Goal: Use online tool/utility: Use online tool/utility

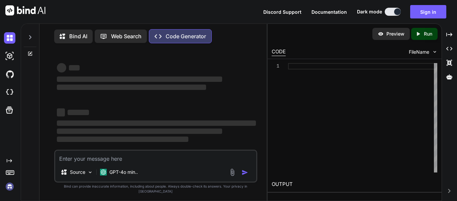
click at [72, 162] on textarea at bounding box center [155, 156] width 201 height 12
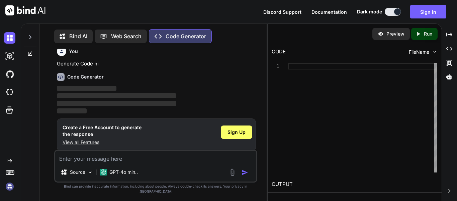
scroll to position [3, 0]
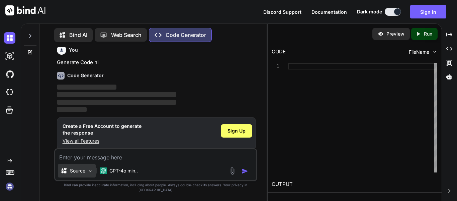
type textarea "x"
type textarea "INSERT INTO abss.Candidate_Entry_Data ( Candidate_Entry_ID, Posted_Exam_Centre_…"
type textarea "x"
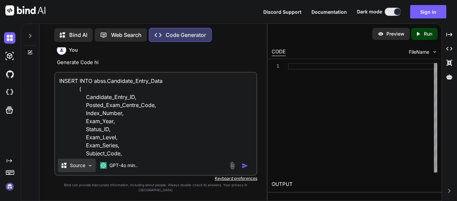
scroll to position [226, 0]
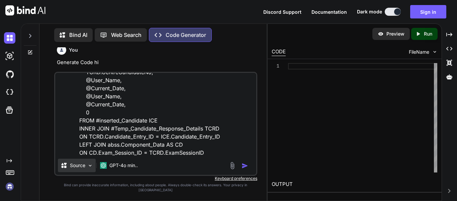
type textarea "INSERT INTO abss.Candidate_Entry_Data ( Candidate_Entry_ID, Posted_Exam_Centre_…"
type textarea "x"
type textarea "INSERT INTO abss.Candidate_Entry_Data ( Candidate_Entry_ID, Posted_Exam_Centre_…"
type textarea "x"
type textarea "INSERT INTO abss.Candidate_Entry_Data ( Candidate_Entry_ID, Posted_Exam_Centre_…"
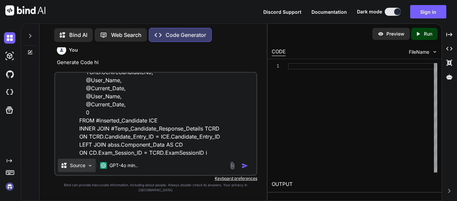
type textarea "x"
type textarea "INSERT INTO abss.Candidate_Entry_Data ( Candidate_Entry_ID, Posted_Exam_Centre_…"
type textarea "x"
type textarea "INSERT INTO abss.Candidate_Entry_Data ( Candidate_Entry_ID, Posted_Exam_Centre_…"
type textarea "x"
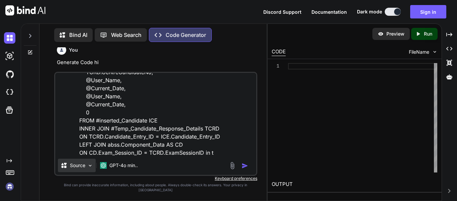
type textarea "INSERT INTO abss.Candidate_Entry_Data ( Candidate_Entry_ID, Posted_Exam_Centre_…"
type textarea "x"
type textarea "INSERT INTO abss.Candidate_Entry_Data ( Candidate_Entry_ID, Posted_Exam_Centre_…"
type textarea "x"
type textarea "INSERT INTO abss.Candidate_Entry_Data ( Candidate_Entry_ID, Posted_Exam_Centre_…"
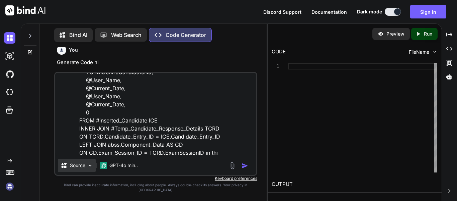
type textarea "x"
type textarea "INSERT INTO abss.Candidate_Entry_Data ( Candidate_Entry_ID, Posted_Exam_Centre_…"
type textarea "x"
type textarea "INSERT INTO abss.Candidate_Entry_Data ( Candidate_Entry_ID, Posted_Exam_Centre_…"
type textarea "x"
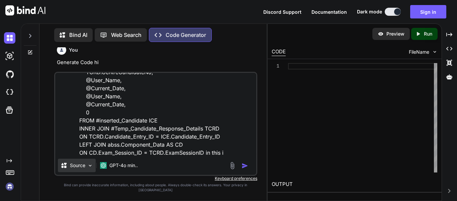
type textarea "INSERT INTO abss.Candidate_Entry_Data ( Candidate_Entry_ID, Posted_Exam_Centre_…"
type textarea "x"
type textarea "INSERT INTO abss.Candidate_Entry_Data ( Candidate_Entry_ID, Posted_Exam_Centre_…"
type textarea "x"
type textarea "INSERT INTO abss.Candidate_Entry_Data ( Candidate_Entry_ID, Posted_Exam_Centre_…"
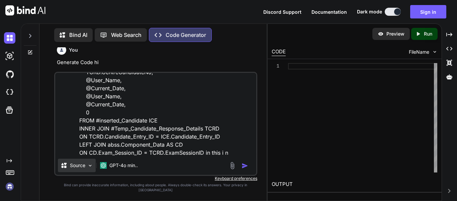
type textarea "x"
type textarea "INSERT INTO abss.Candidate_Entry_Data ( Candidate_Entry_ID, Posted_Exam_Centre_…"
type textarea "x"
type textarea "INSERT INTO abss.Candidate_Entry_Data ( Candidate_Entry_ID, Posted_Exam_Centre_…"
type textarea "x"
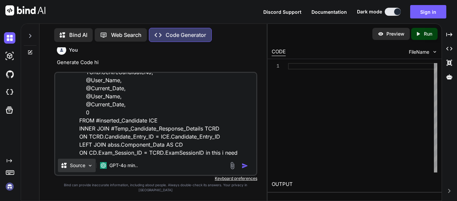
type textarea "INSERT INTO abss.Candidate_Entry_Data ( Candidate_Entry_ID, Posted_Exam_Centre_…"
type textarea "x"
type textarea "INSERT INTO abss.Candidate_Entry_Data ( Candidate_Entry_ID, Posted_Exam_Centre_…"
type textarea "x"
type textarea "INSERT INTO abss.Candidate_Entry_Data ( Candidate_Entry_ID, Posted_Exam_Centre_…"
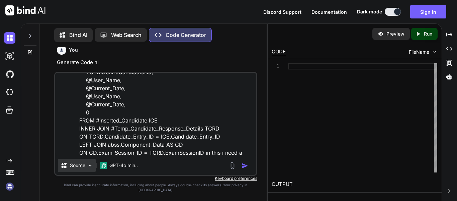
type textarea "x"
type textarea "INSERT INTO abss.Candidate_Entry_Data ( Candidate_Entry_ID, Posted_Exam_Centre_…"
type textarea "x"
type textarea "INSERT INTO abss.Candidate_Entry_Data ( Candidate_Entry_ID, Posted_Exam_Centre_…"
type textarea "x"
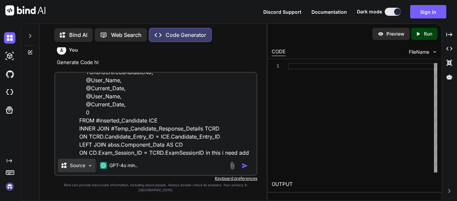
type textarea "INSERT INTO abss.Candidate_Entry_Data ( Candidate_Entry_ID, Posted_Exam_Centre_…"
type textarea "x"
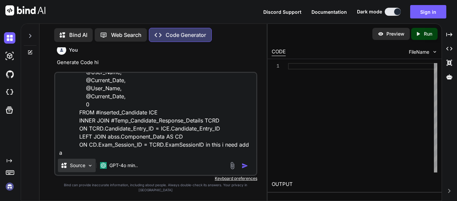
type textarea "INSERT INTO abss.Candidate_Entry_Data ( Candidate_Entry_ID, Posted_Exam_Centre_…"
type textarea "x"
type textarea "INSERT INTO abss.Candidate_Entry_Data ( Candidate_Entry_ID, Posted_Exam_Centre_…"
type textarea "x"
type textarea "INSERT INTO abss.Candidate_Entry_Data ( Candidate_Entry_ID, Posted_Exam_Centre_…"
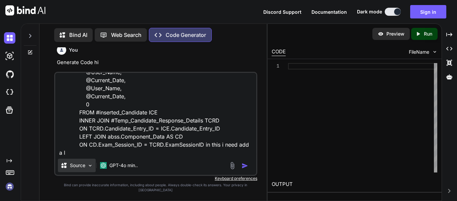
type textarea "x"
type textarea "INSERT INTO abss.Candidate_Entry_Data ( Candidate_Entry_ID, Posted_Exam_Centre_…"
type textarea "x"
type textarea "INSERT INTO abss.Candidate_Entry_Data ( Candidate_Entry_ID, Posted_Exam_Centre_…"
type textarea "x"
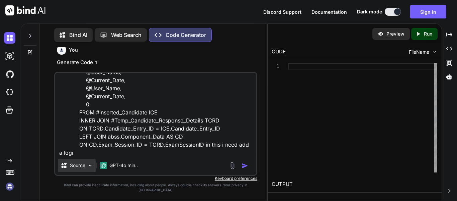
type textarea "INSERT INTO abss.Candidate_Entry_Data ( Candidate_Entry_ID, Posted_Exam_Centre_…"
type textarea "x"
type textarea "INSERT INTO abss.Candidate_Entry_Data ( Candidate_Entry_ID, Posted_Exam_Centre_…"
type textarea "x"
type textarea "INSERT INTO abss.Candidate_Entry_Data ( Candidate_Entry_ID, Posted_Exam_Centre_…"
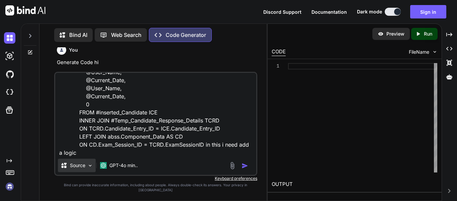
type textarea "x"
type textarea "INSERT INTO abss.Candidate_Entry_Data ( Candidate_Entry_ID, Posted_Exam_Centre_…"
type textarea "x"
type textarea "INSERT INTO abss.Candidate_Entry_Data ( Candidate_Entry_ID, Posted_Exam_Centre_…"
type textarea "x"
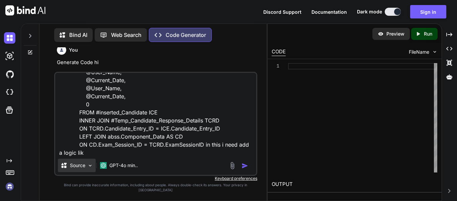
type textarea "INSERT INTO abss.Candidate_Entry_Data ( Candidate_Entry_ID, Posted_Exam_Centre_…"
type textarea "x"
type textarea "INSERT INTO abss.Candidate_Entry_Data ( Candidate_Entry_ID, Posted_Exam_Centre_…"
type textarea "x"
paste textarea "Concatenate last 4 characters of centre number and index number to form the Ind…"
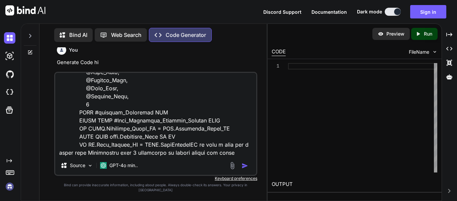
scroll to position [258, 0]
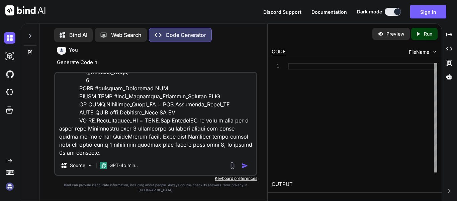
drag, startPoint x: 208, startPoint y: 135, endPoint x: 171, endPoint y: 135, distance: 36.2
click at [171, 135] on textarea at bounding box center [155, 114] width 201 height 83
paste textarea "CentreNum"
click at [203, 133] on textarea at bounding box center [155, 114] width 201 height 83
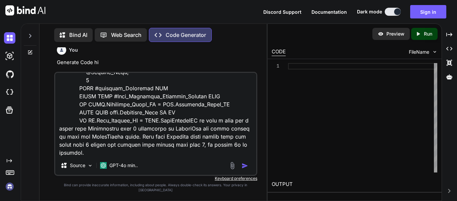
drag, startPoint x: 213, startPoint y: 134, endPoint x: 247, endPoint y: 134, distance: 34.8
click at [247, 134] on textarea at bounding box center [155, 114] width 201 height 83
paste textarea "CentreCandidateNo"
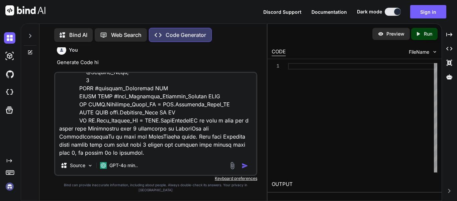
drag, startPoint x: 95, startPoint y: 150, endPoint x: 215, endPoint y: 142, distance: 119.8
click at [215, 142] on textarea at bounding box center [155, 114] width 201 height 83
paste textarea "CentreCandidateNo"
type textarea "INSERT INTO abss.Candidate_Entry_Data ( Candidate_Entry_ID, Posted_Exam_Centre_…"
click at [244, 169] on img "button" at bounding box center [245, 165] width 7 height 7
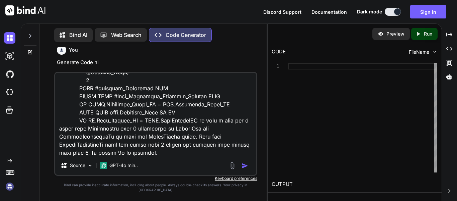
click at [244, 169] on img "button" at bounding box center [245, 165] width 7 height 7
click at [179, 156] on textarea at bounding box center [155, 114] width 201 height 83
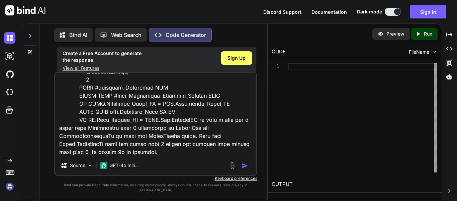
scroll to position [81, 0]
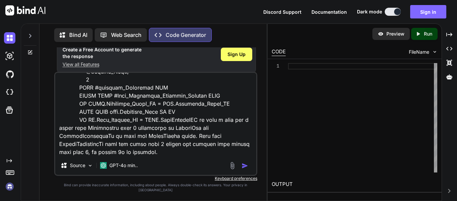
click at [424, 15] on button "Sign in" at bounding box center [428, 11] width 36 height 13
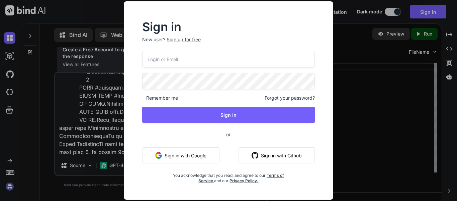
click at [192, 152] on button "Sign in with Google" at bounding box center [180, 155] width 77 height 16
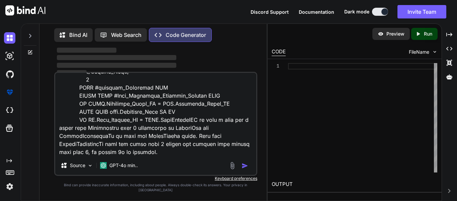
scroll to position [42, 0]
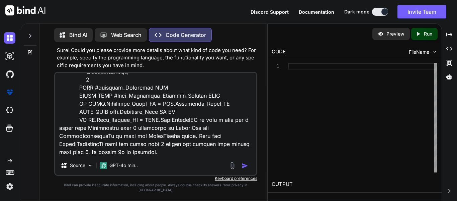
click at [244, 169] on img "button" at bounding box center [245, 165] width 7 height 7
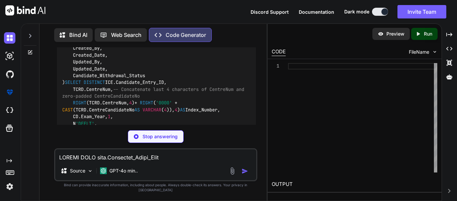
scroll to position [365, 0]
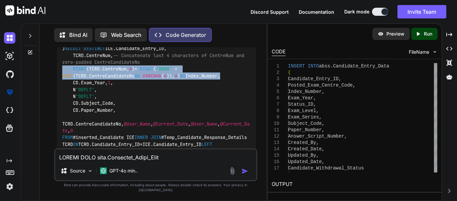
drag, startPoint x: 233, startPoint y: 98, endPoint x: 61, endPoint y: 91, distance: 171.5
click at [61, 91] on div "INSERT INTO abss.Candidate_Entry_Data ( Candidate_Entry_ID, Posted_Exam_Centre_…" at bounding box center [156, 42] width 199 height 236
copy code "RIGHT (TCRD.CentreNum, 4 ) + RIGHT ( '0000' + CAST (TCRD.CentreCandidateNo AS V…"
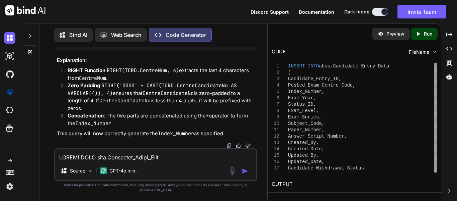
scroll to position [530, 0]
